Goal: Information Seeking & Learning: Learn about a topic

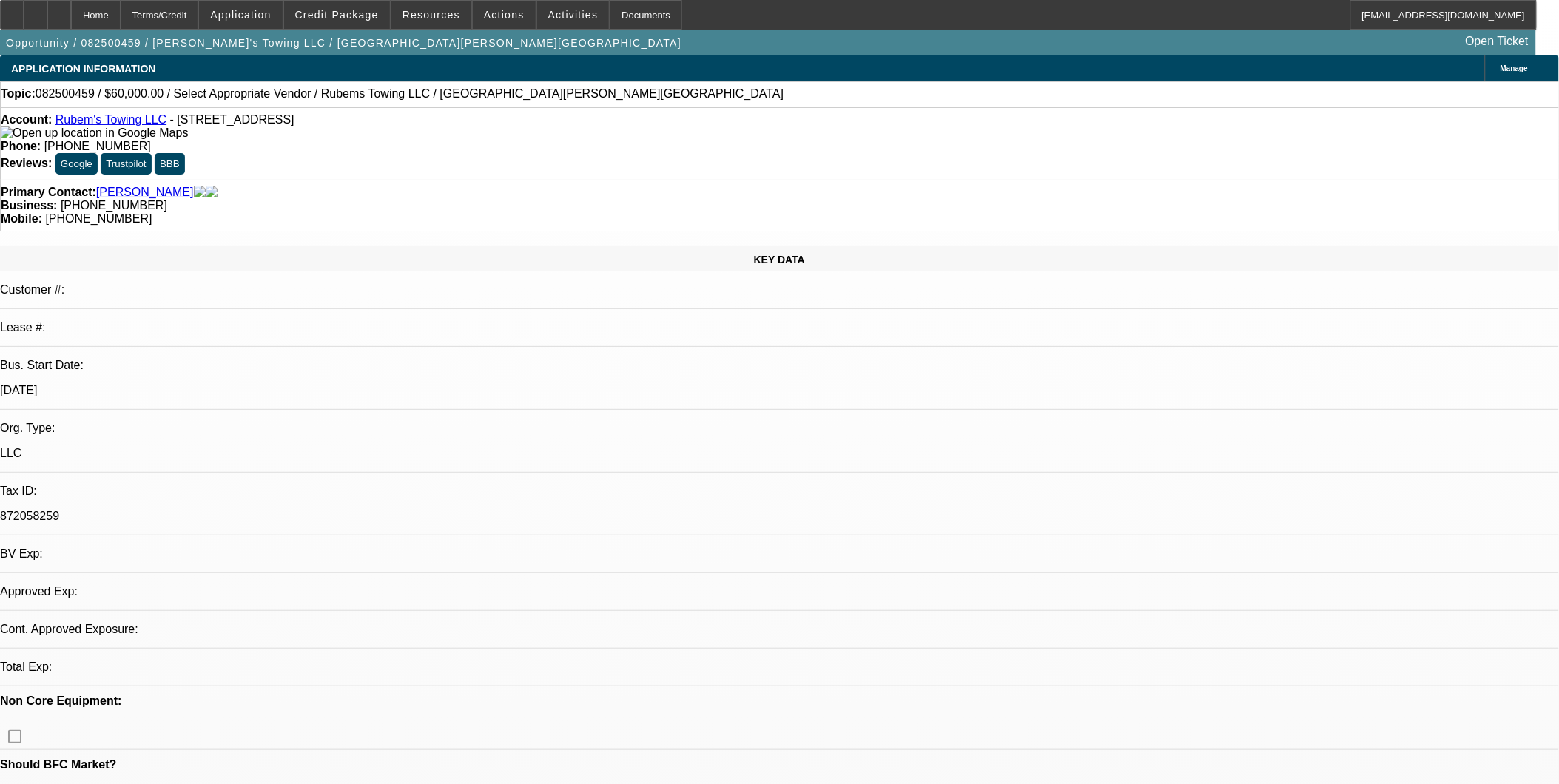
select select "0"
select select "2"
select select "0.1"
select select "4"
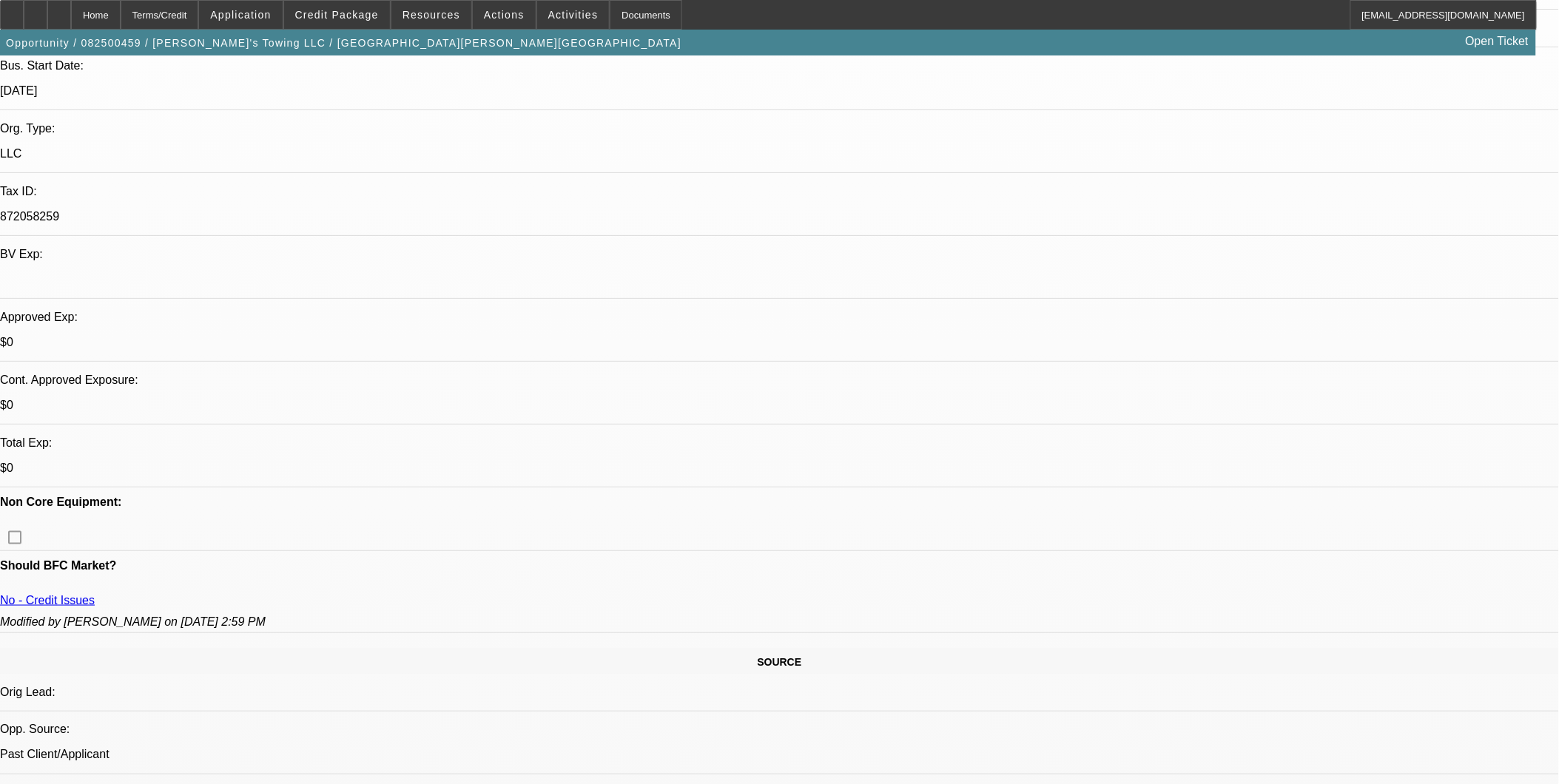
scroll to position [328, 0]
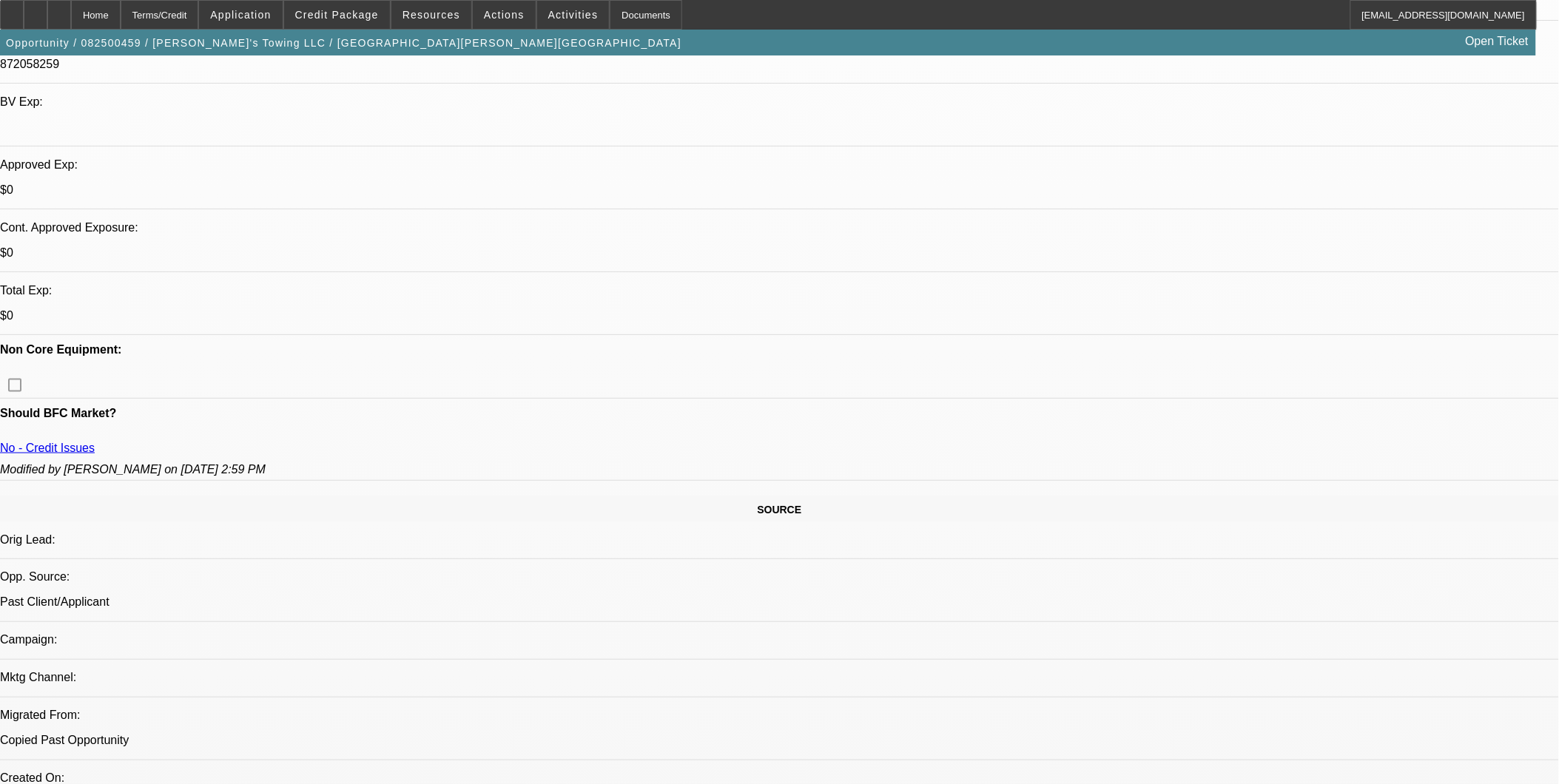
scroll to position [493, 0]
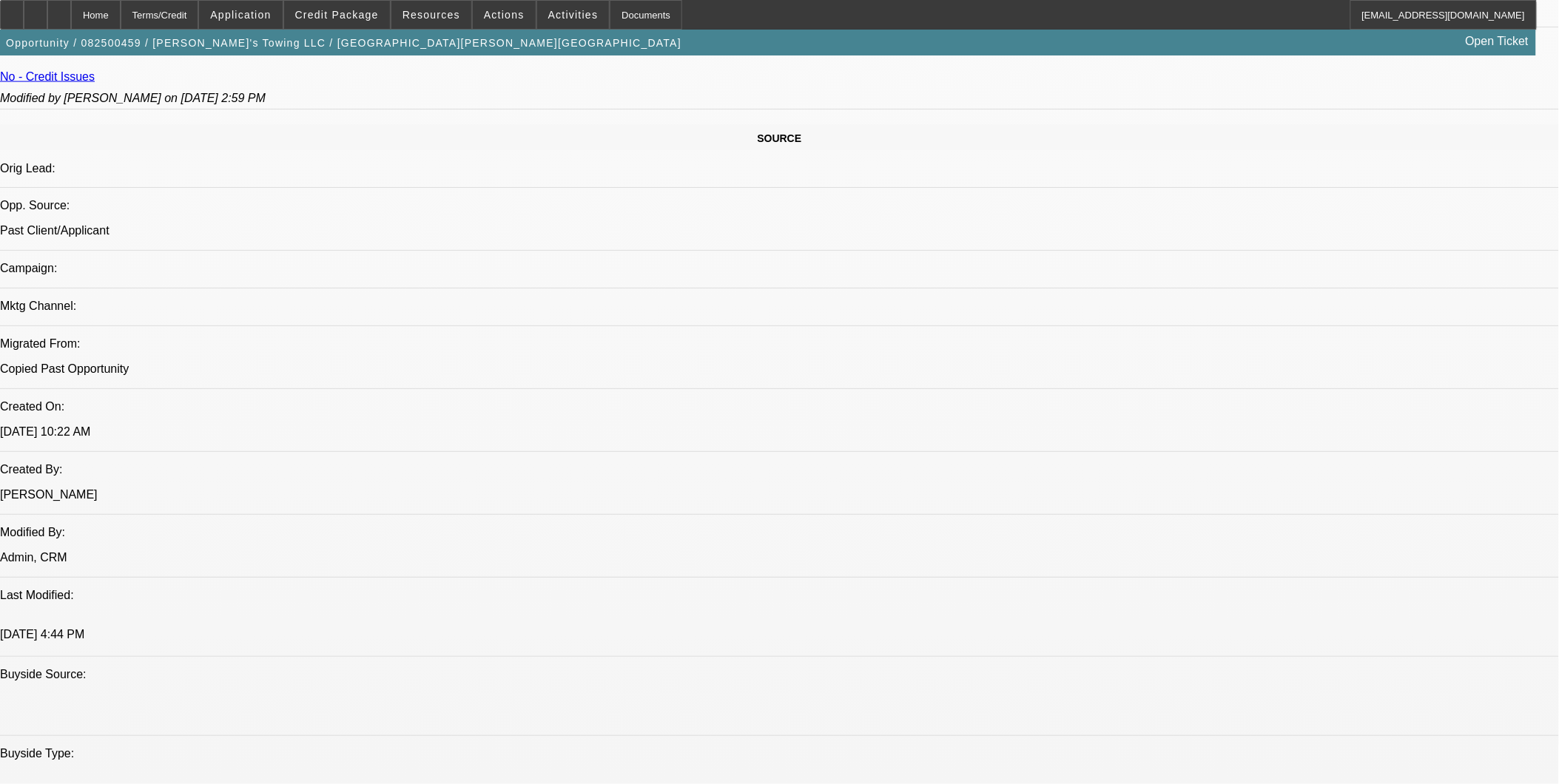
scroll to position [904, 0]
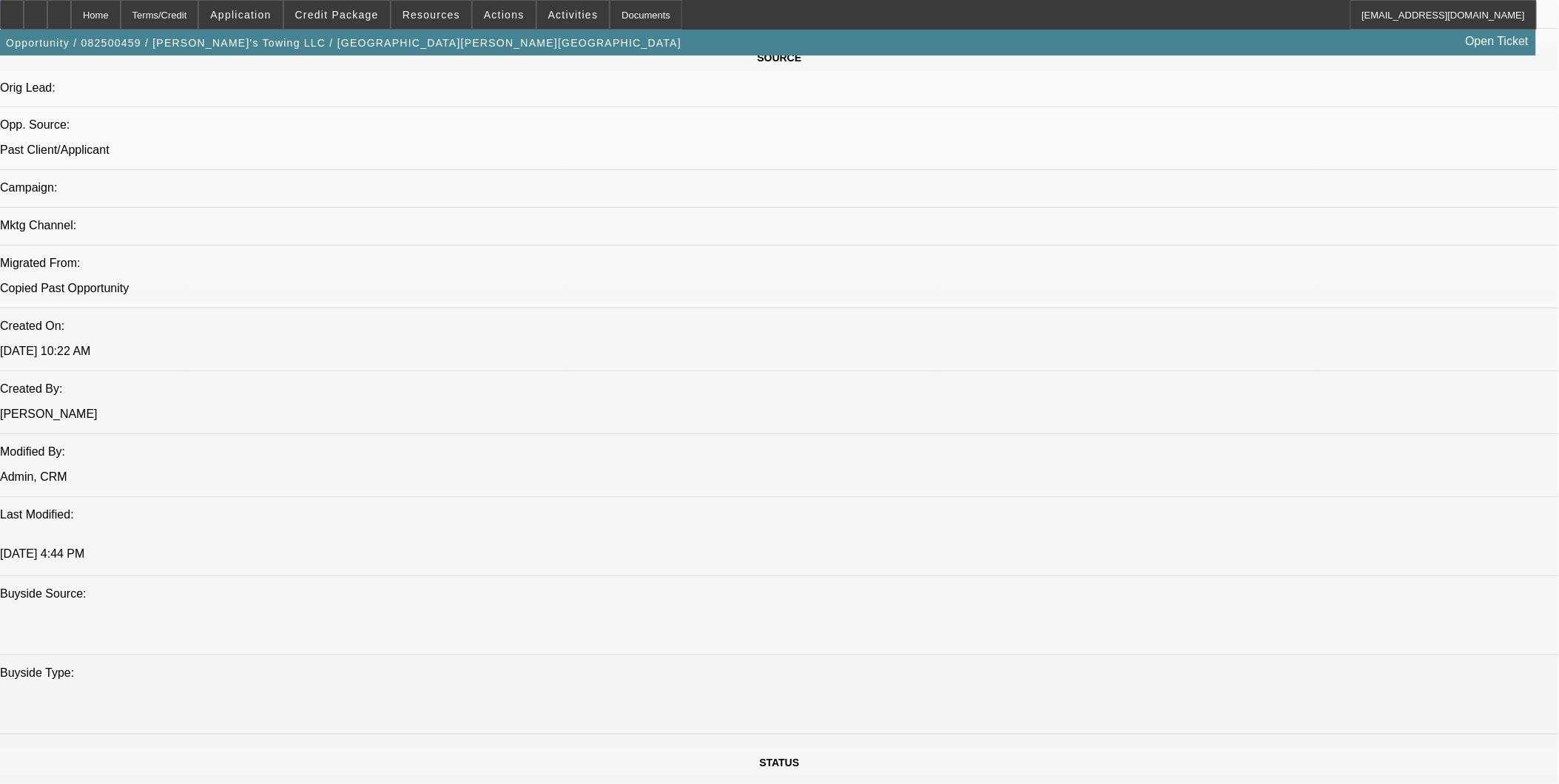
drag, startPoint x: 683, startPoint y: 584, endPoint x: 694, endPoint y: 609, distance: 27.3
drag, startPoint x: 694, startPoint y: 609, endPoint x: 686, endPoint y: 602, distance: 10.6
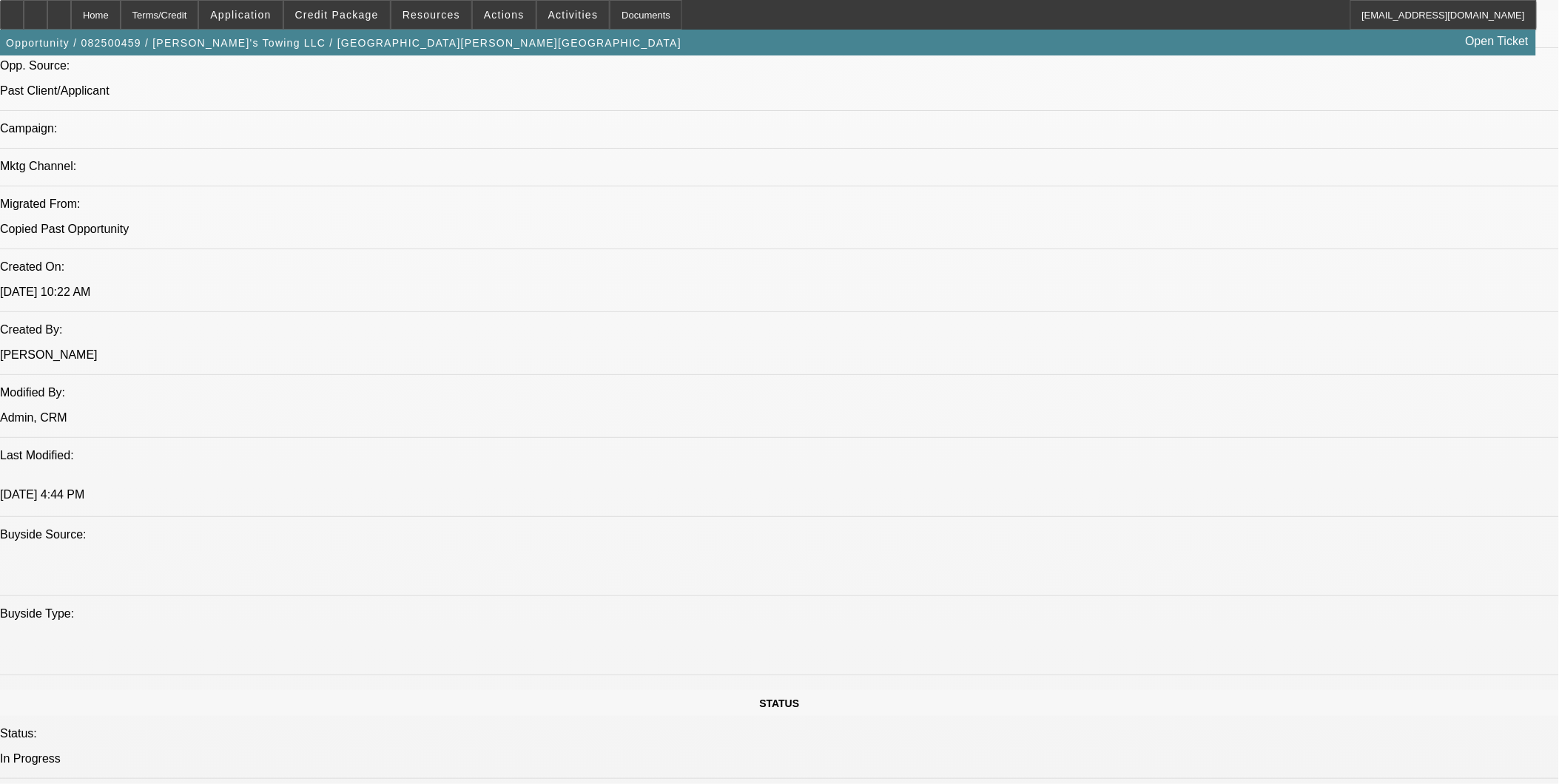
scroll to position [1068, 0]
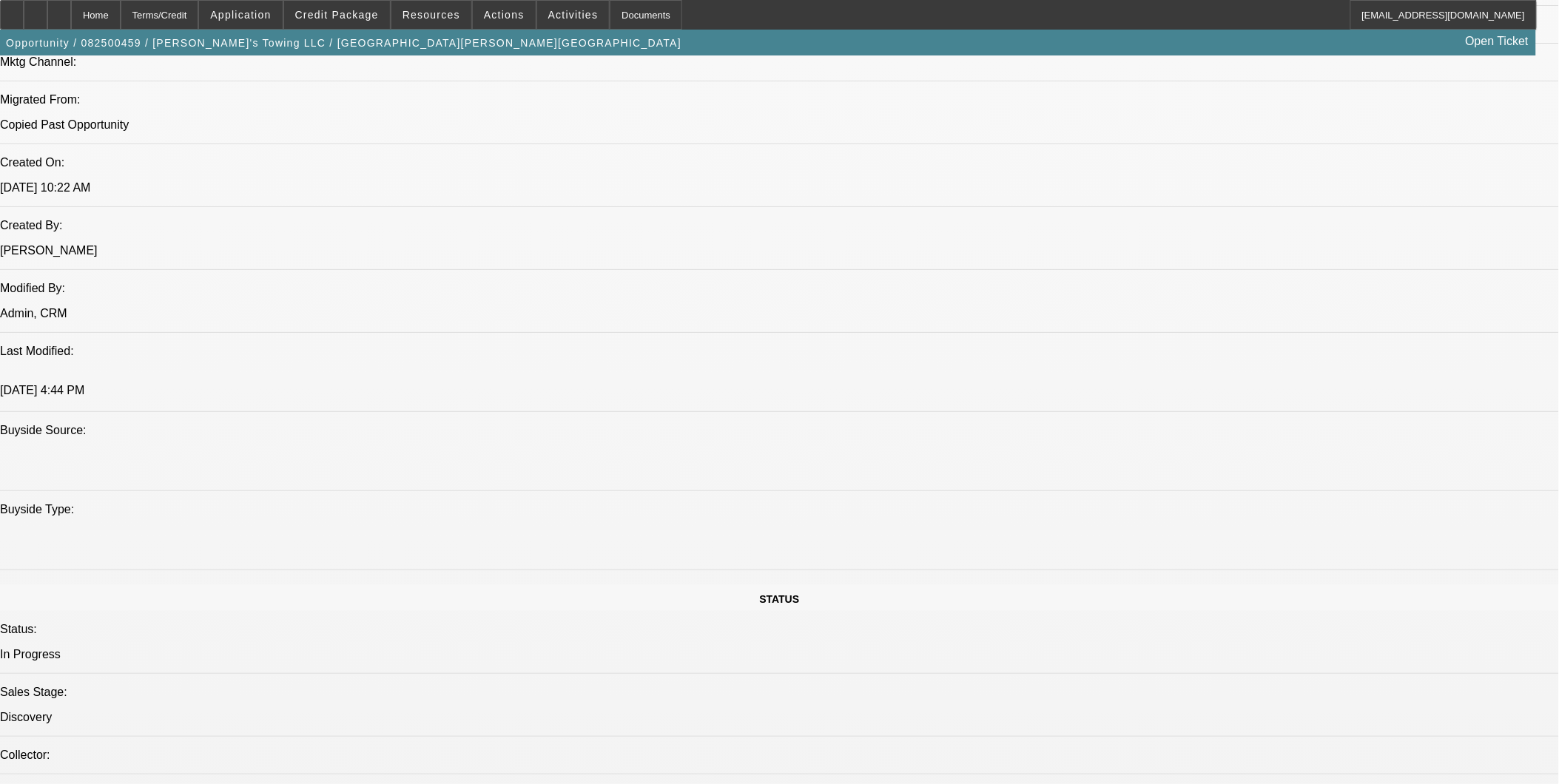
drag, startPoint x: 692, startPoint y: 296, endPoint x: 723, endPoint y: 298, distance: 31.1
drag, startPoint x: 723, startPoint y: 298, endPoint x: 551, endPoint y: 284, distance: 172.6
drag, startPoint x: 538, startPoint y: 295, endPoint x: 559, endPoint y: 295, distance: 21.0
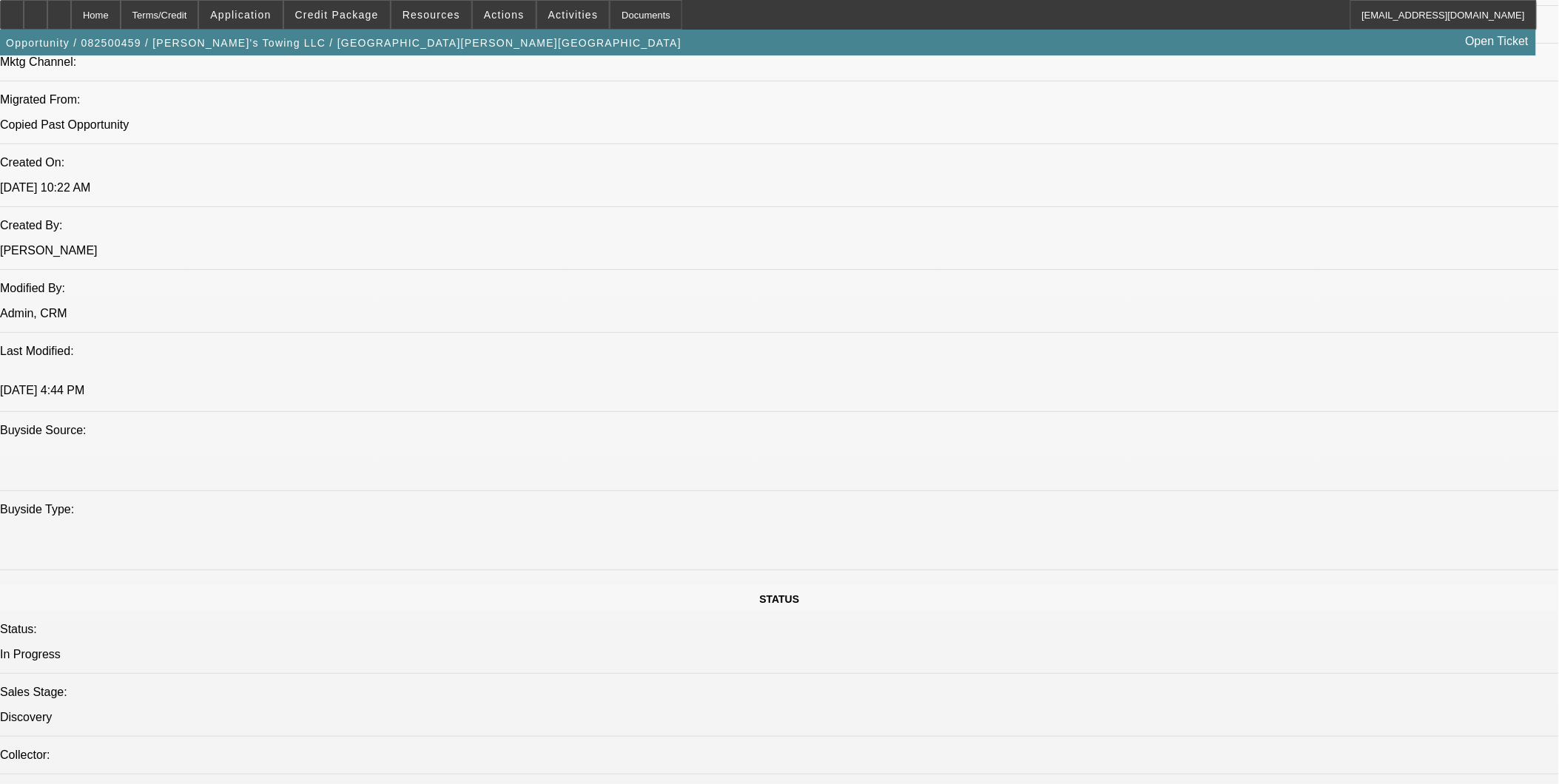
drag, startPoint x: 650, startPoint y: 292, endPoint x: 596, endPoint y: 295, distance: 54.1
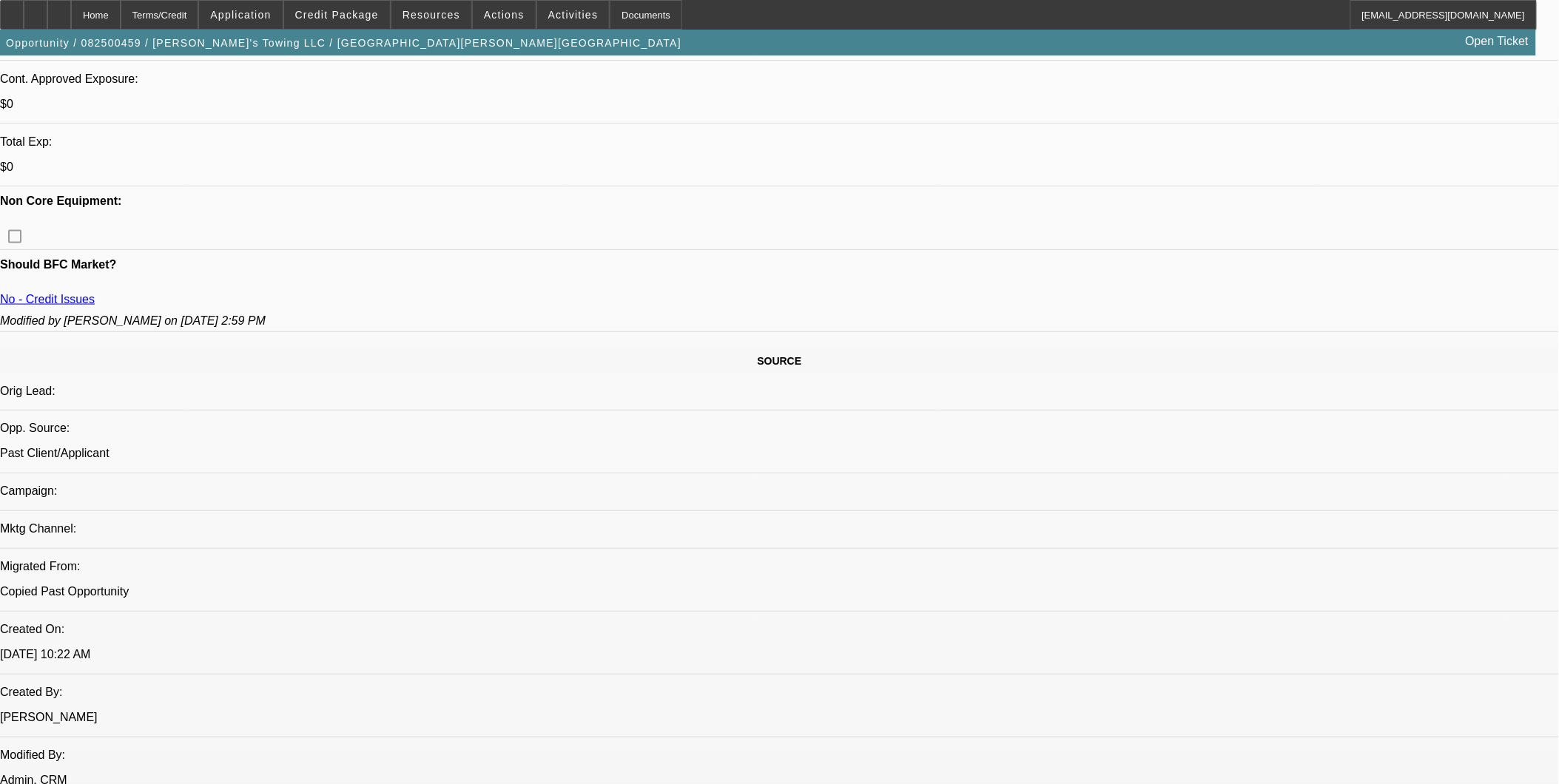
scroll to position [493, 0]
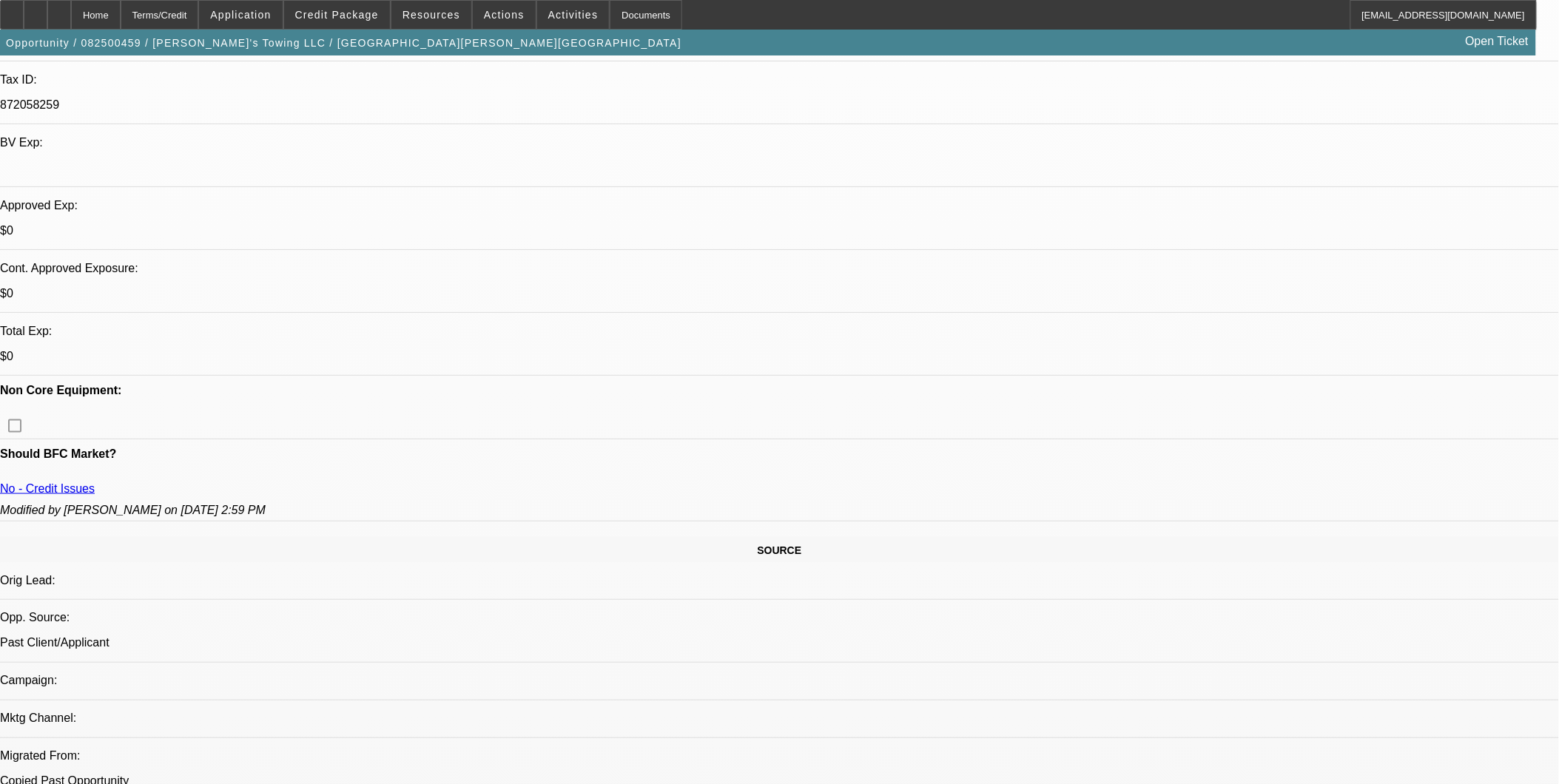
scroll to position [410, 0]
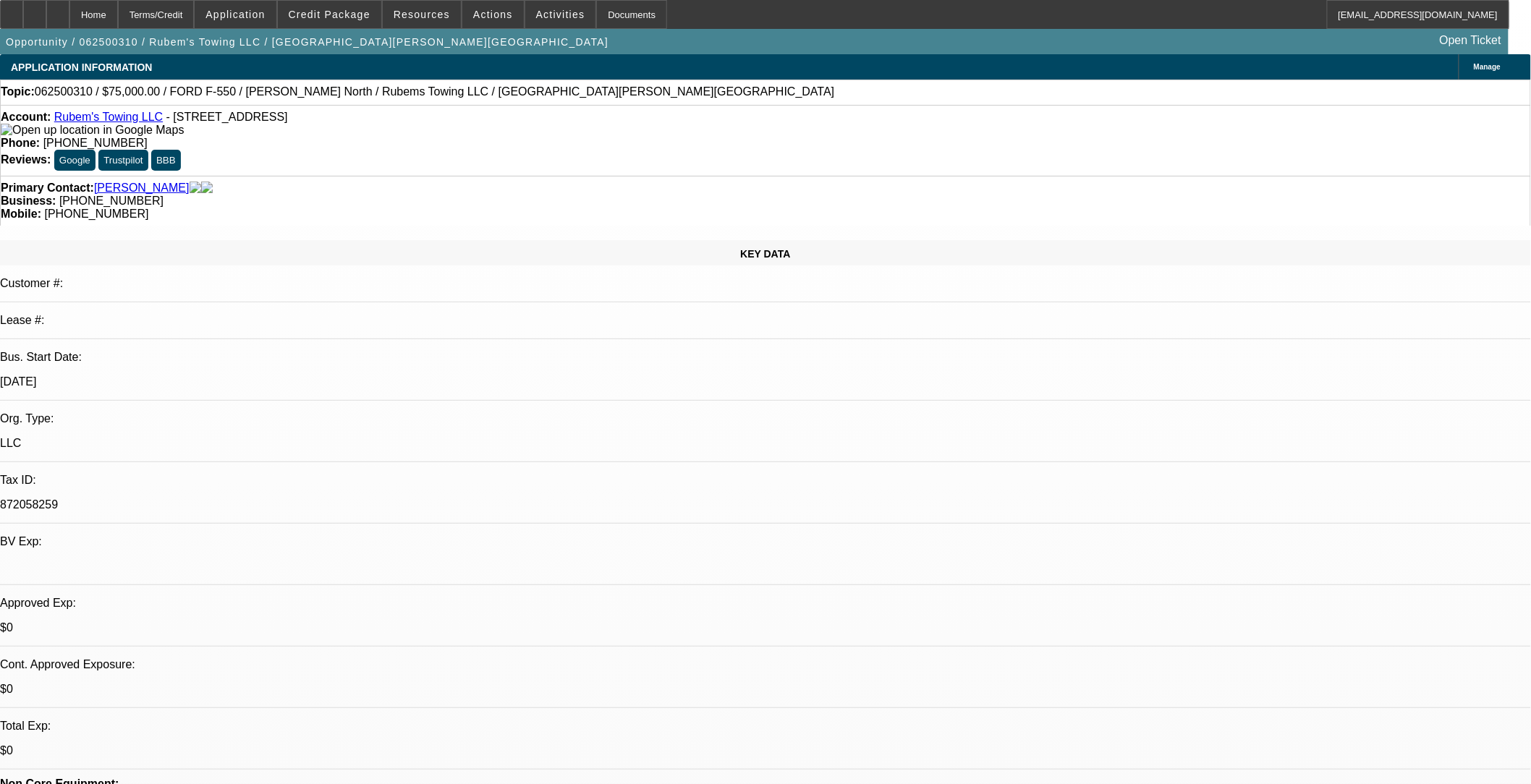
select select "0"
select select "2"
select select "0.1"
select select "0"
select select "2"
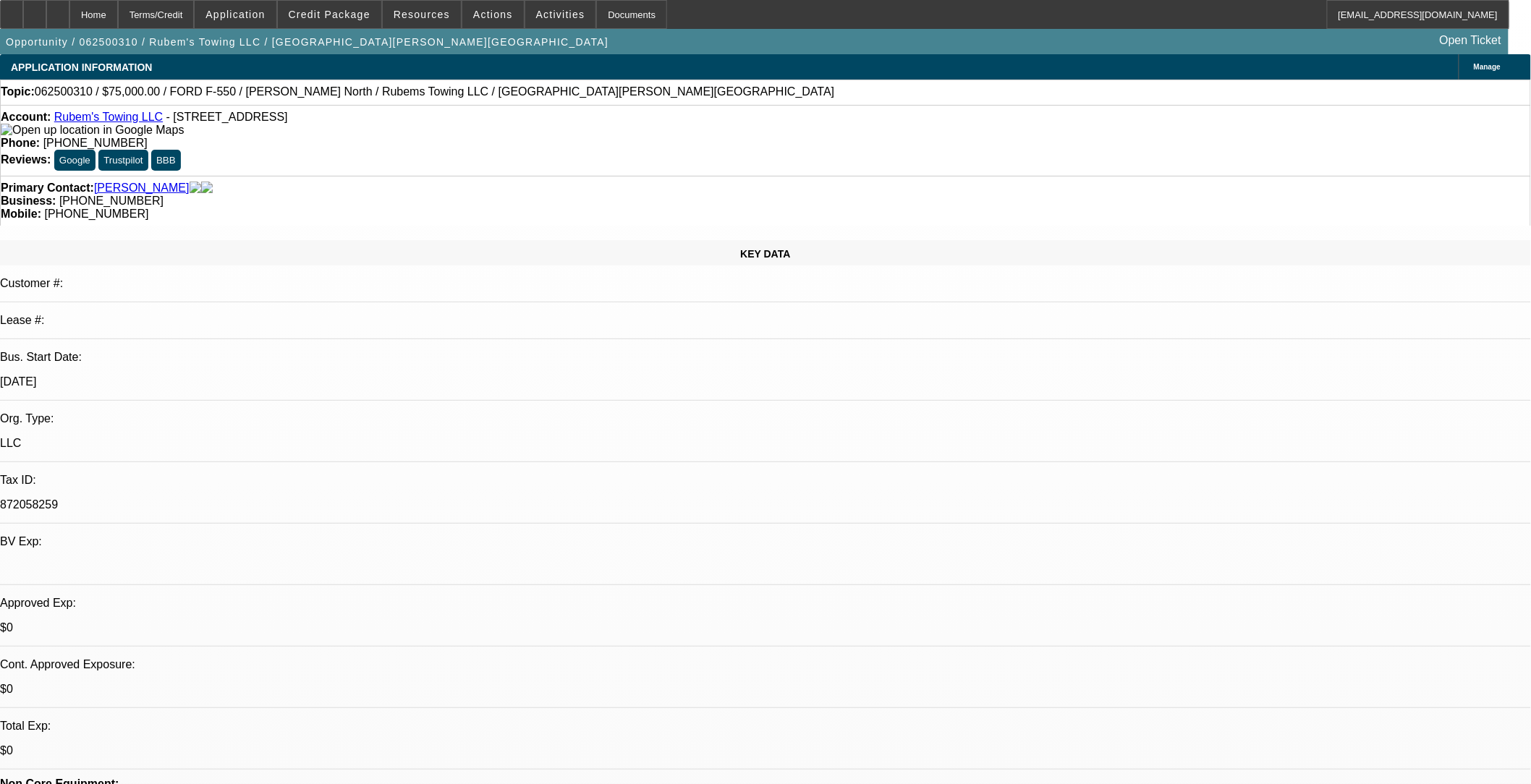
select select "0.1"
select select "0"
select select "2"
select select "0.1"
select select "0"
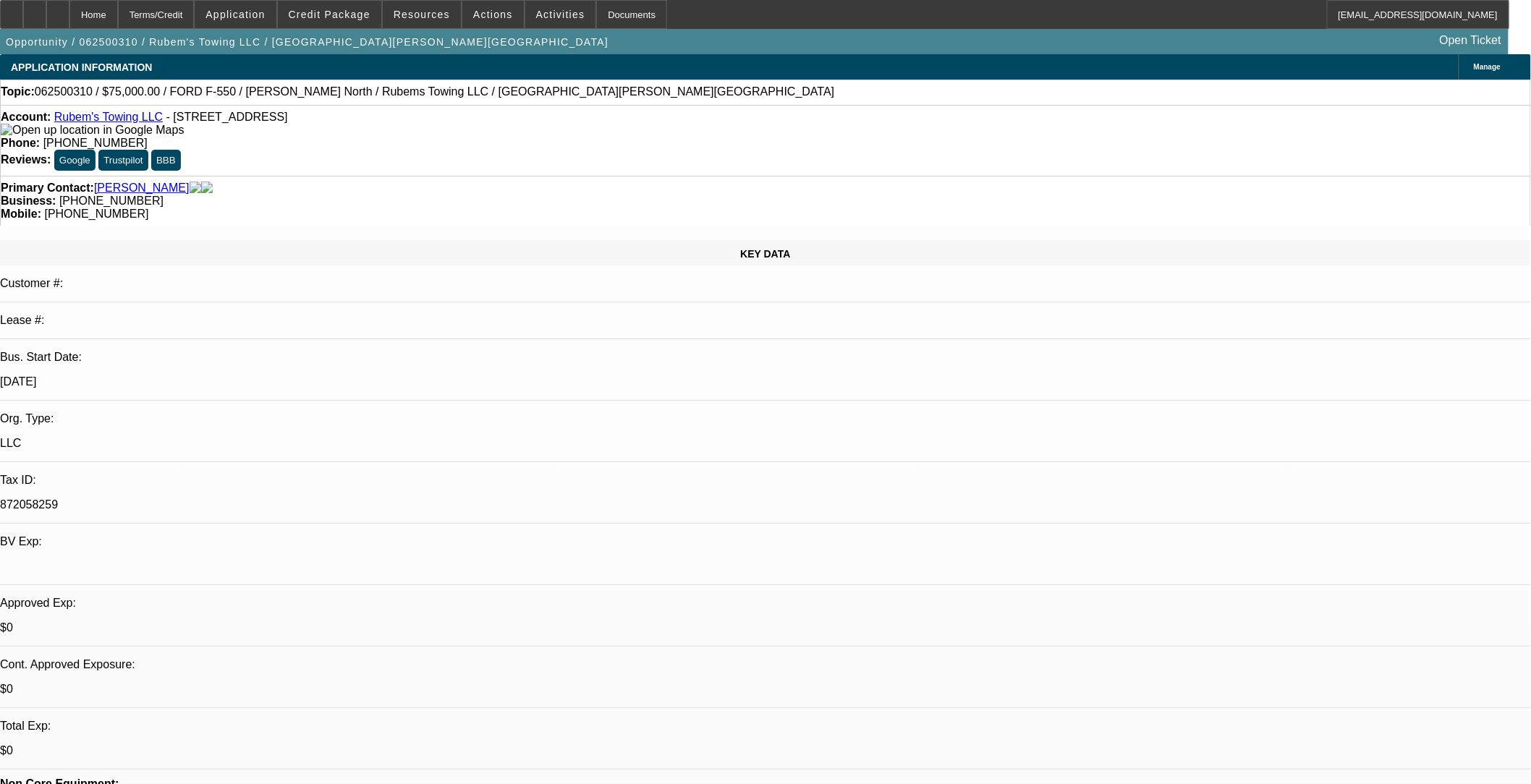
select select "2"
select select "0.1"
select select "1"
select select "2"
select select "4"
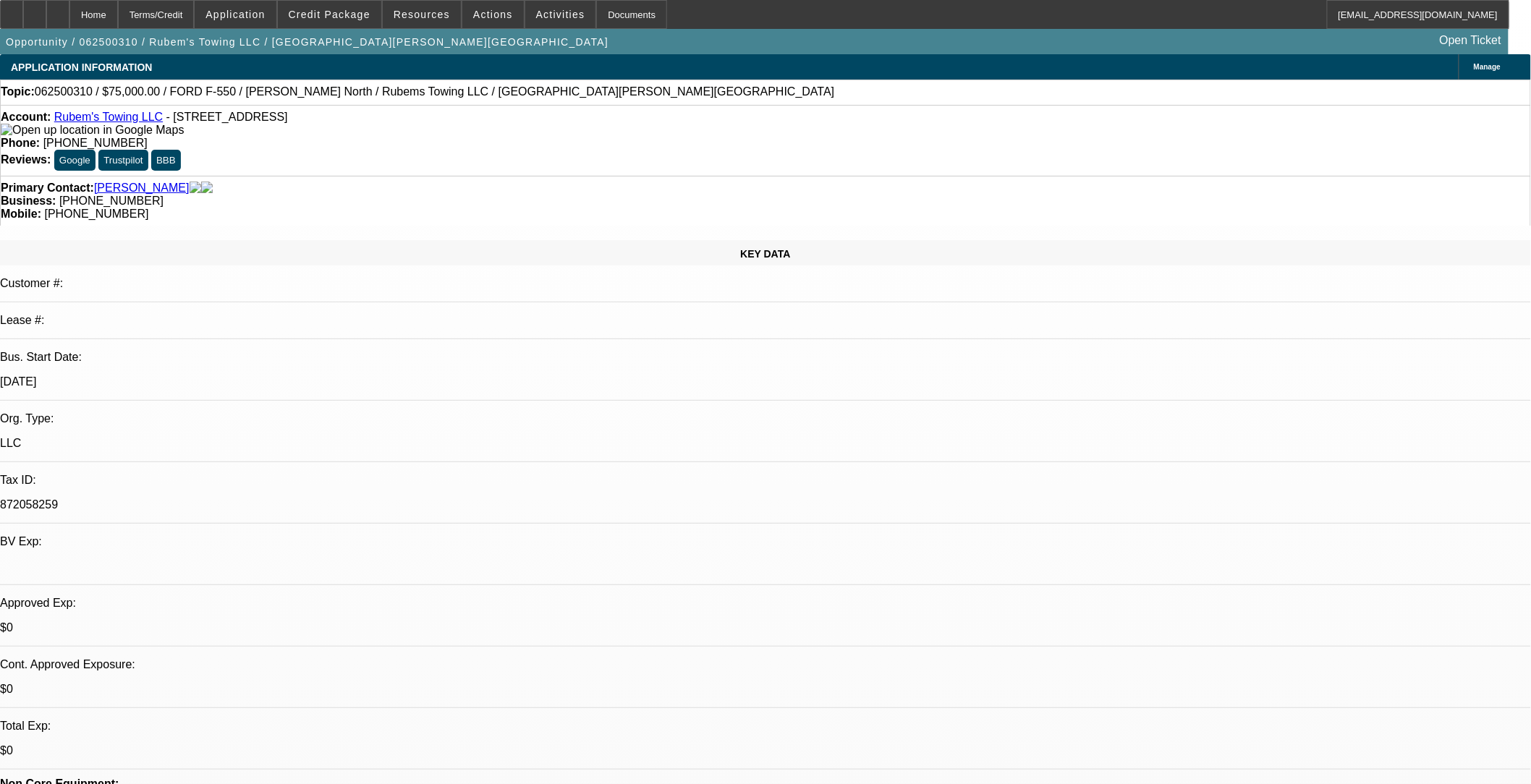
select select "1"
select select "2"
select select "4"
select select "1"
select select "2"
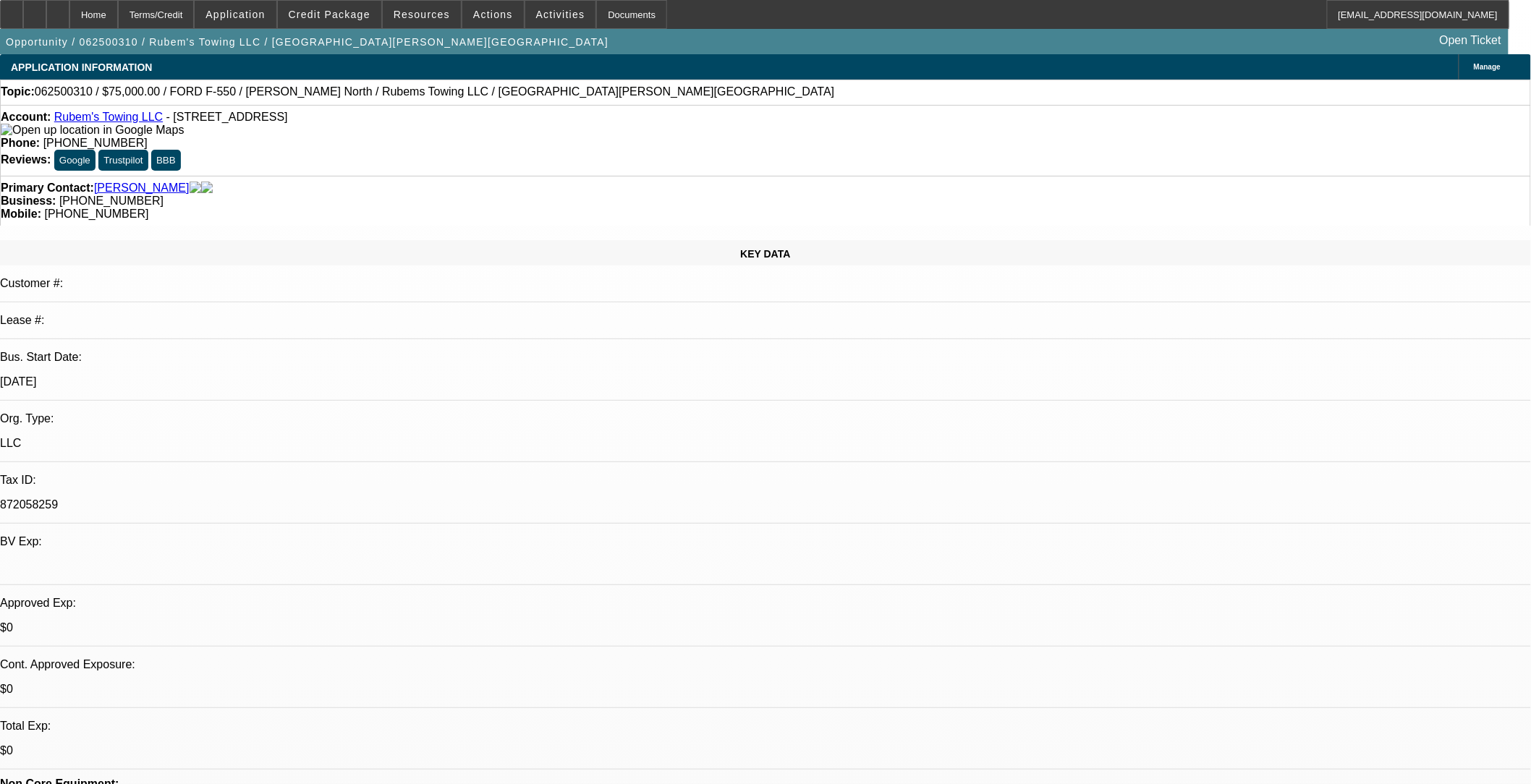
select select "4"
select select "1"
select select "2"
select select "4"
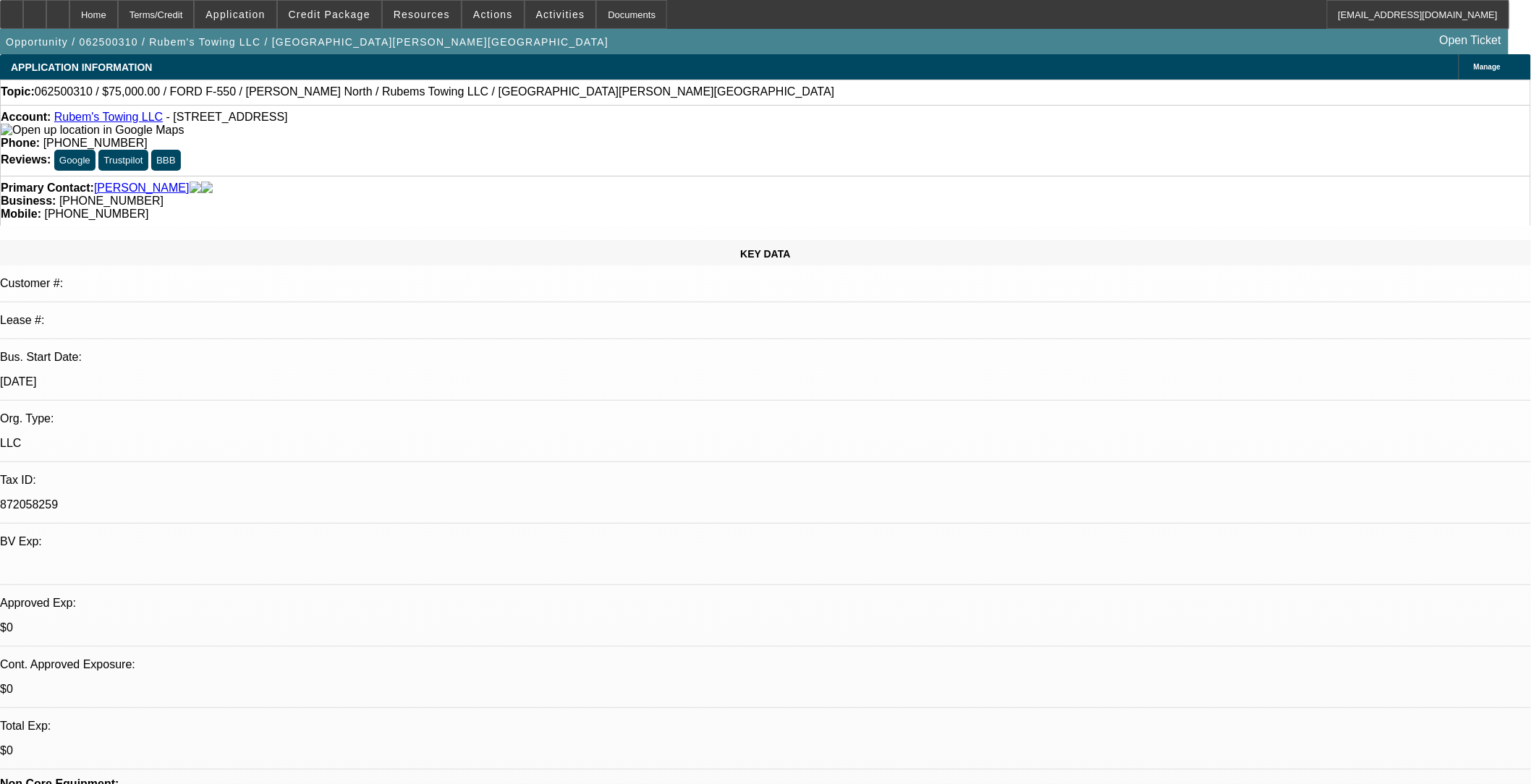
drag, startPoint x: 1052, startPoint y: 473, endPoint x: 1336, endPoint y: 473, distance: 284.0
drag, startPoint x: 1046, startPoint y: 479, endPoint x: 1077, endPoint y: 480, distance: 31.0
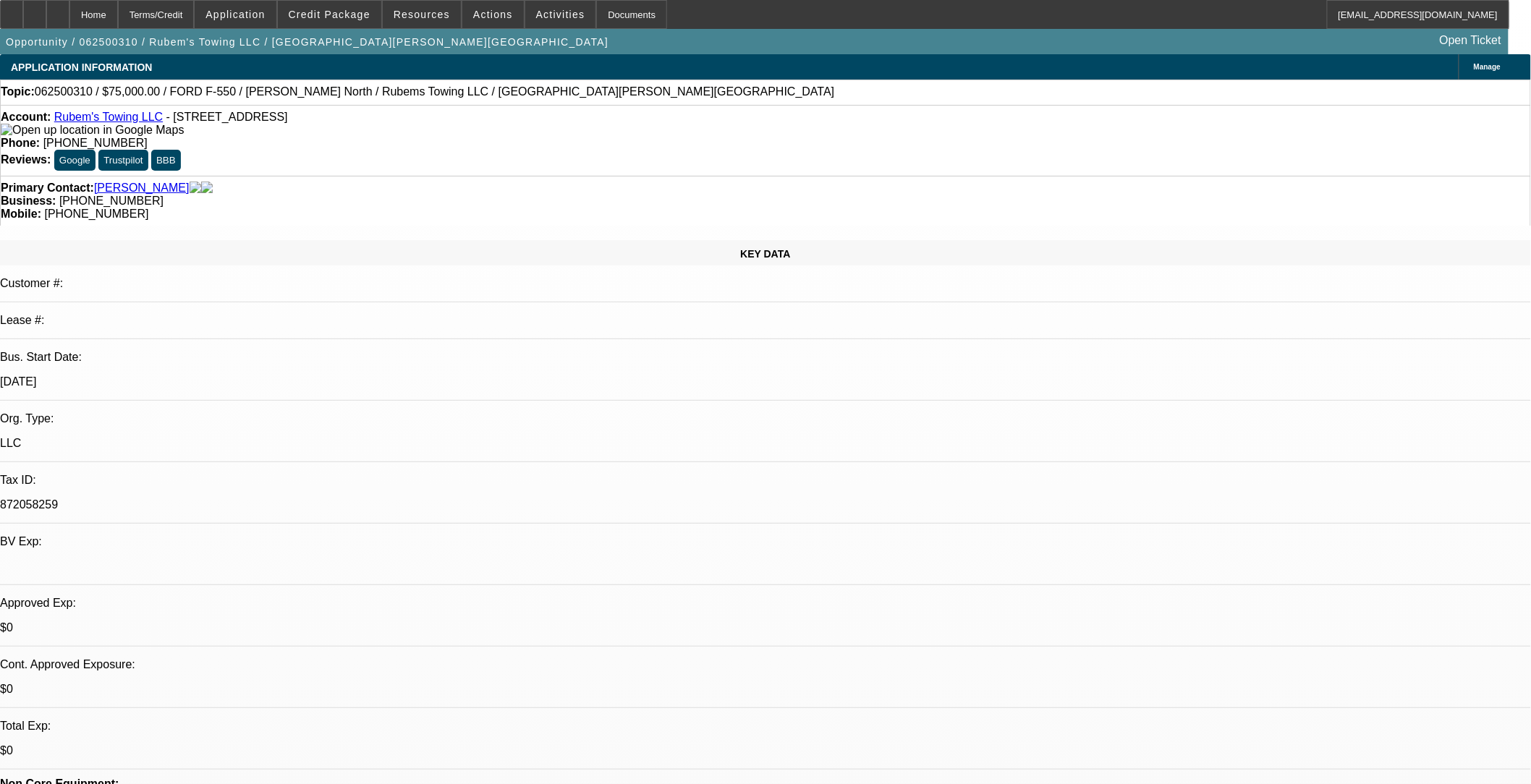
drag, startPoint x: 1077, startPoint y: 480, endPoint x: 1133, endPoint y: 484, distance: 56.1
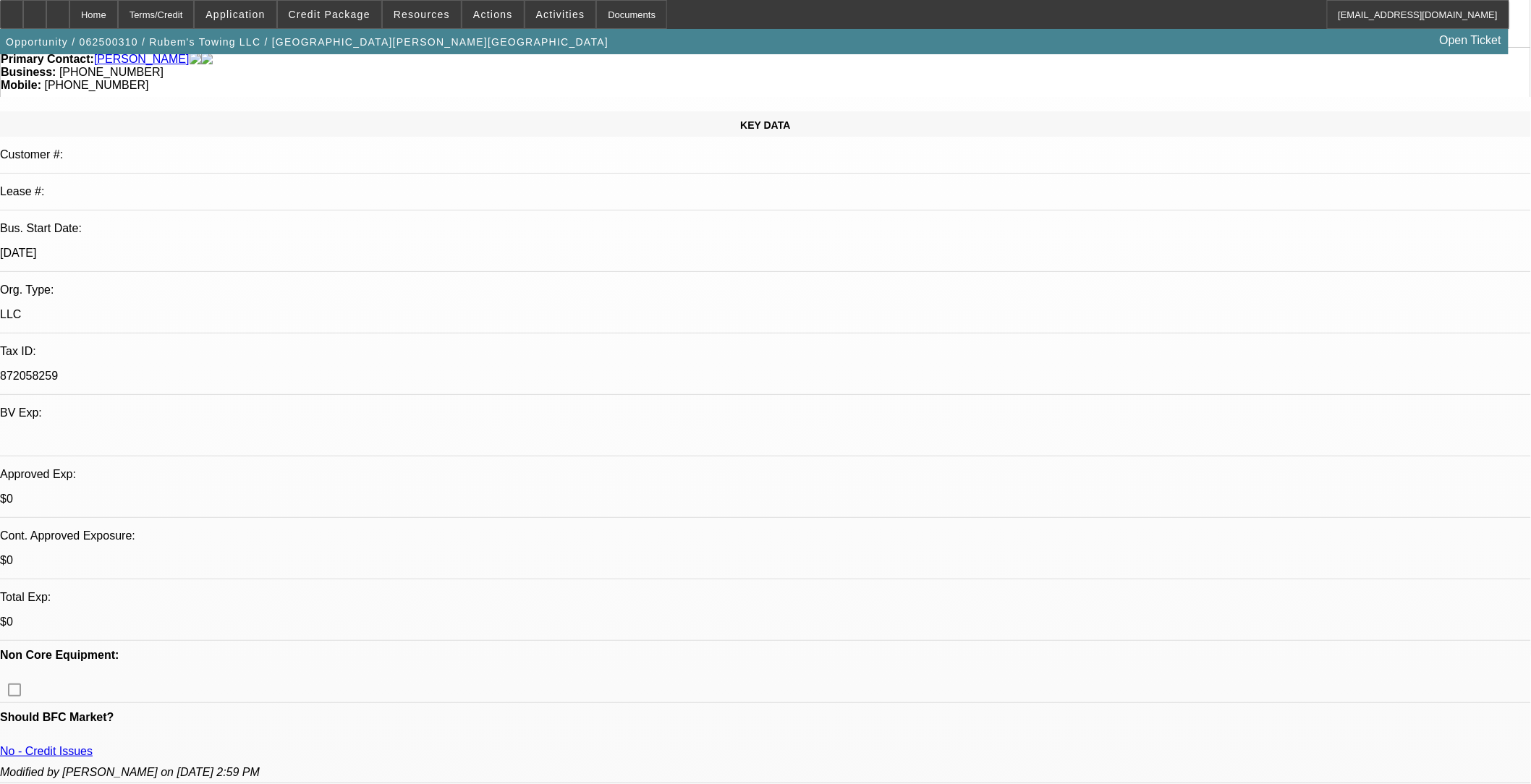
scroll to position [0, 0]
